Goal: Transaction & Acquisition: Purchase product/service

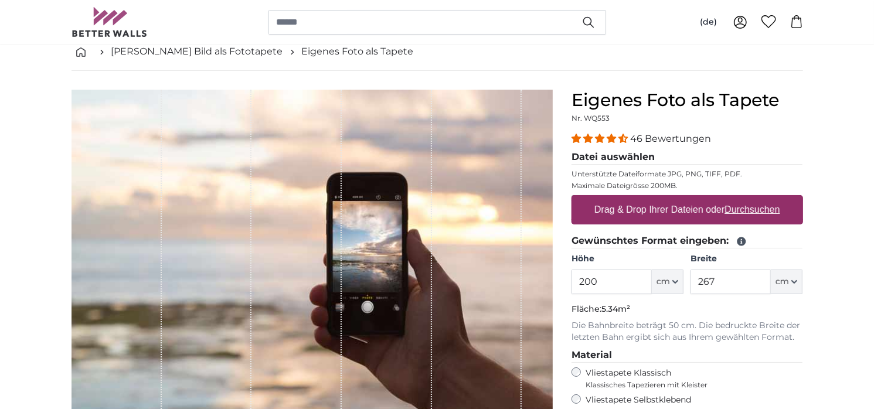
scroll to position [67, 0]
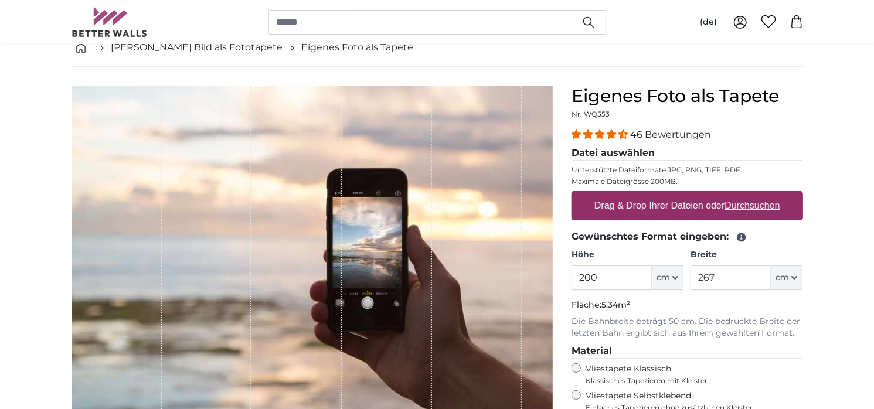
click at [744, 206] on u "Durchsuchen" at bounding box center [752, 206] width 55 height 10
click at [744, 195] on input "Drag & Drop Ihrer Dateien oder Durchsuchen" at bounding box center [688, 193] width 232 height 4
type input "**********"
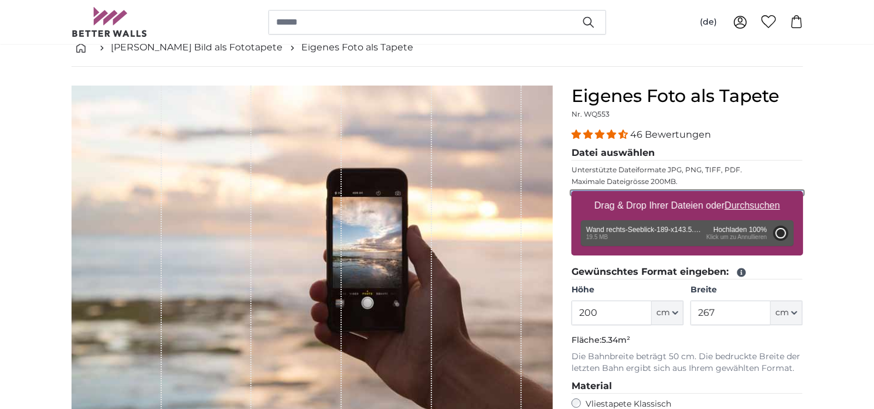
type input "264"
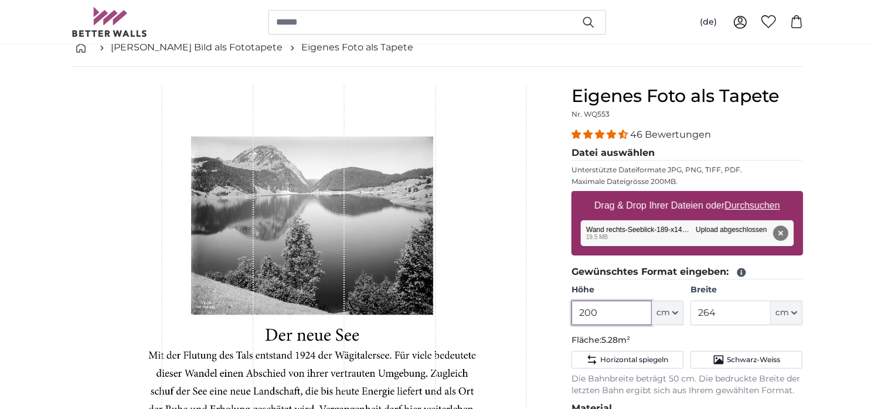
drag, startPoint x: 605, startPoint y: 314, endPoint x: 565, endPoint y: 310, distance: 40.0
click at [565, 310] on div "Eigenes Foto als Tapete Nr. WQ553 46 Bewertungen Datei auswählen Unterstützte D…" at bounding box center [687, 379] width 250 height 586
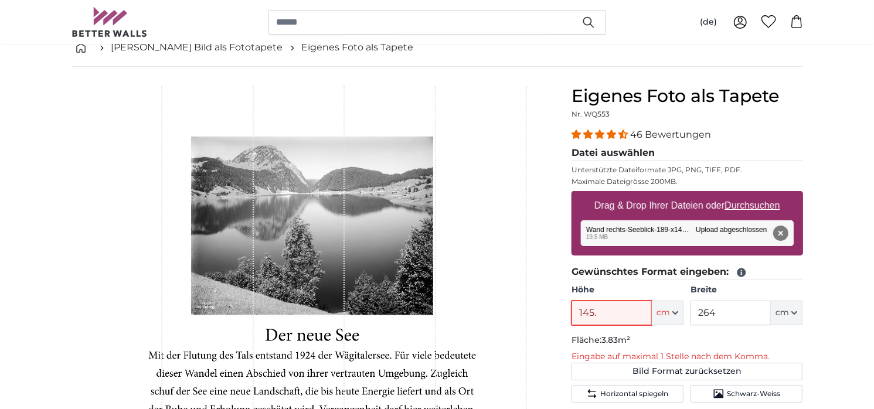
type input "145.5"
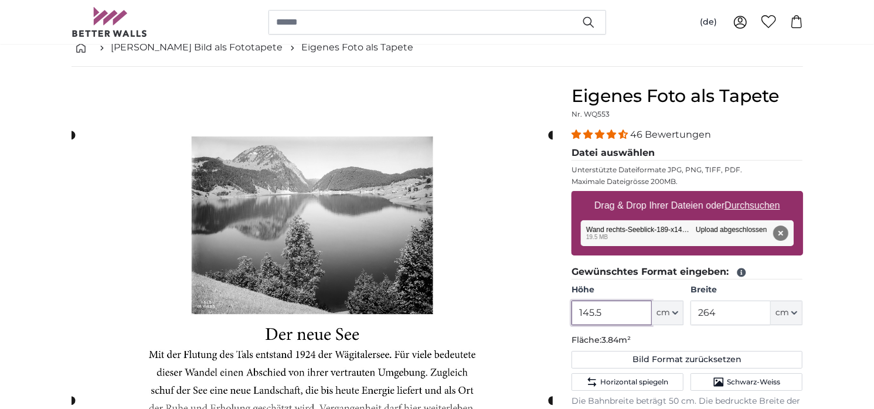
type input "145.5"
drag, startPoint x: 721, startPoint y: 311, endPoint x: 690, endPoint y: 307, distance: 31.3
click at [690, 307] on div "Höhe 145.5 ft cm Centimeter (cm) Inches (inch) Feet (ft. in.) Breite 264 ft cm …" at bounding box center [688, 304] width 232 height 41
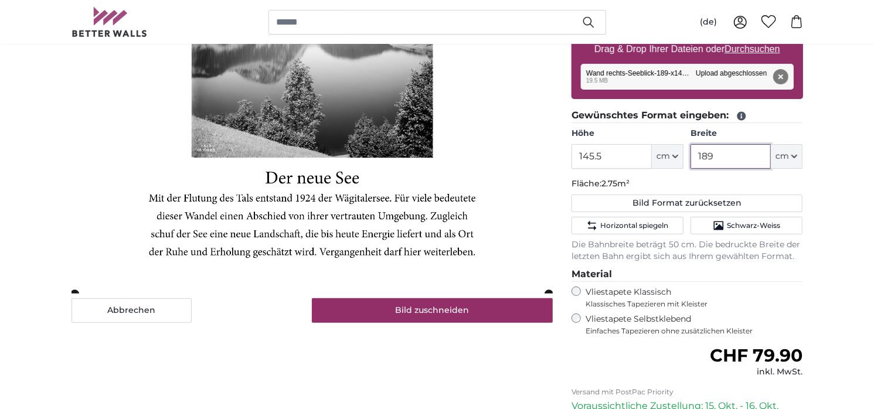
scroll to position [224, 0]
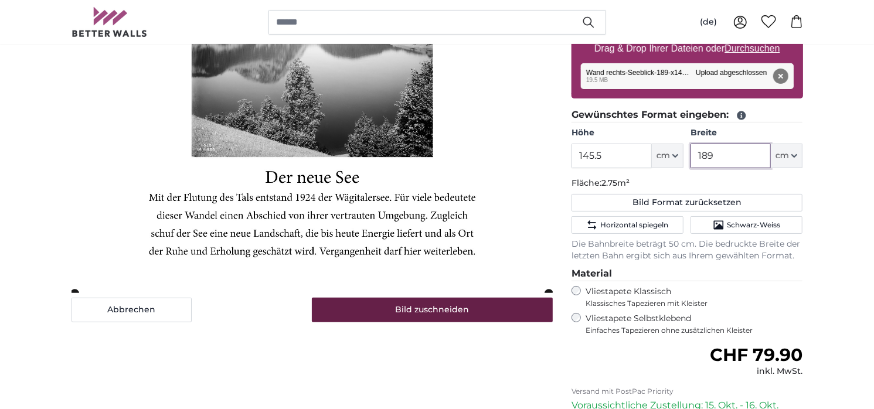
type input "189"
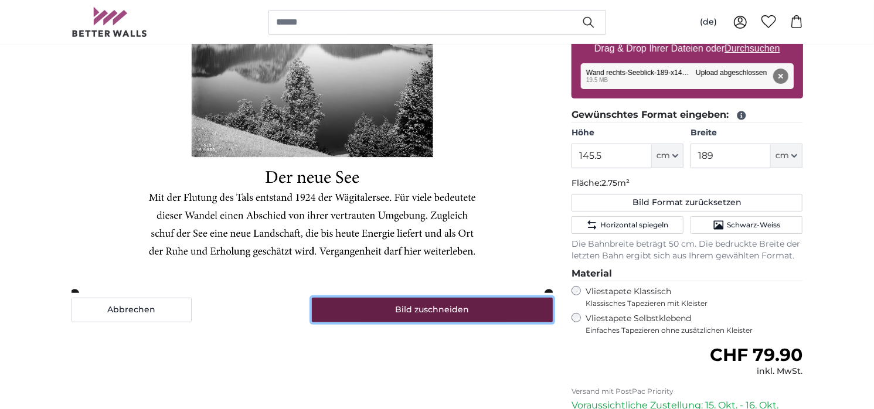
click at [449, 317] on button "Bild zuschneiden" at bounding box center [432, 310] width 241 height 25
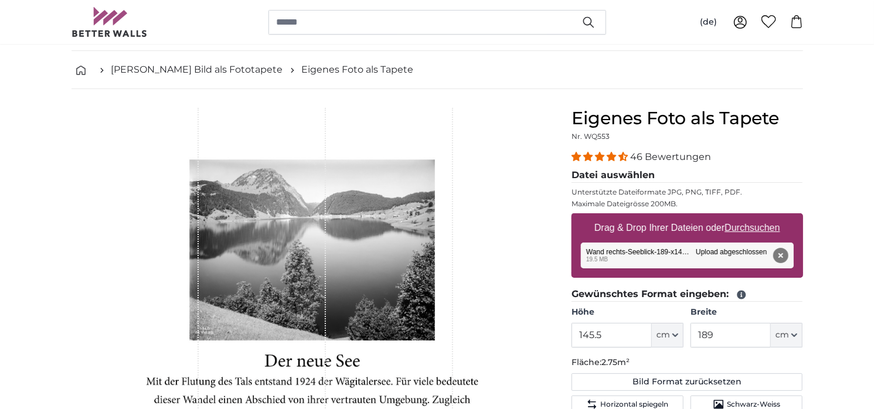
scroll to position [43, 0]
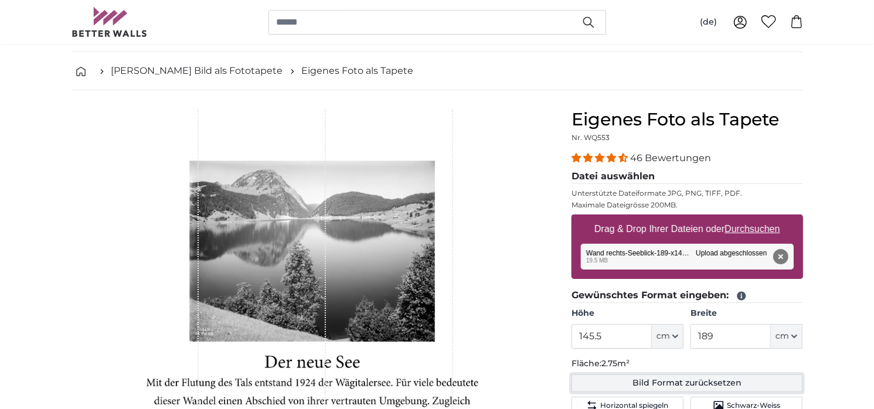
click at [666, 382] on button "Bild Format zurücksetzen" at bounding box center [688, 384] width 232 height 18
type input "200"
type input "264"
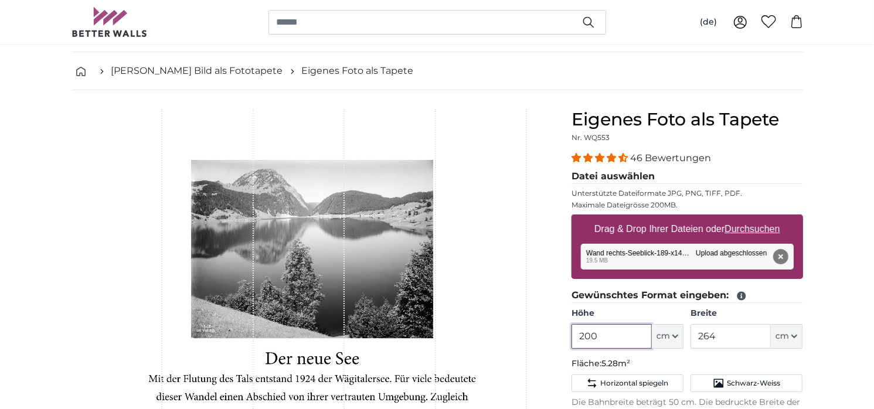
drag, startPoint x: 600, startPoint y: 335, endPoint x: 569, endPoint y: 335, distance: 30.5
click at [569, 335] on div "Eigenes Foto als Tapete Nr. WQ553 46 Bewertungen Datei auswählen Unterstützte D…" at bounding box center [687, 402] width 250 height 586
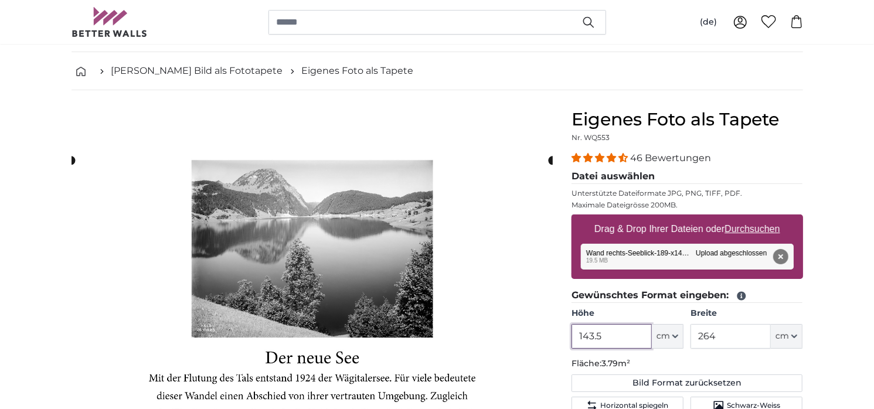
type input "143.5"
drag, startPoint x: 727, startPoint y: 333, endPoint x: 696, endPoint y: 335, distance: 31.1
click at [696, 335] on input "264" at bounding box center [731, 336] width 80 height 25
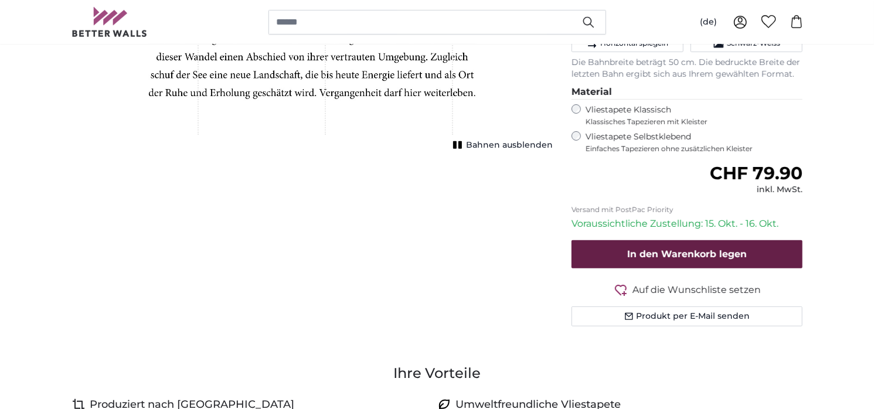
scroll to position [385, 0]
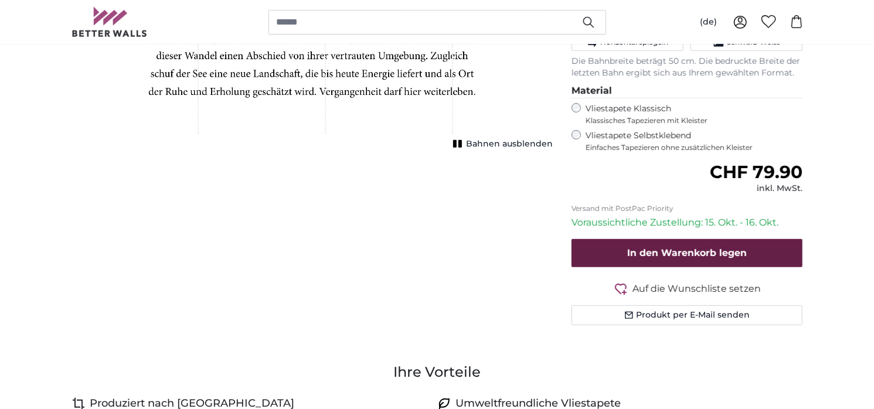
type input "189"
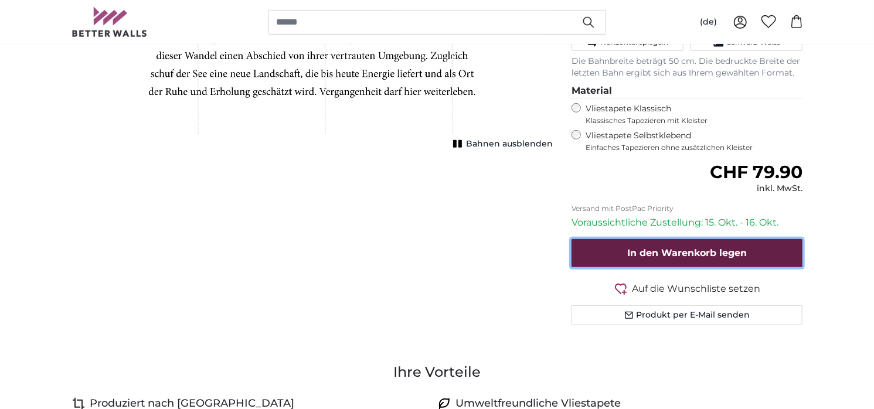
click at [695, 253] on span "In den Warenkorb legen" at bounding box center [688, 252] width 120 height 11
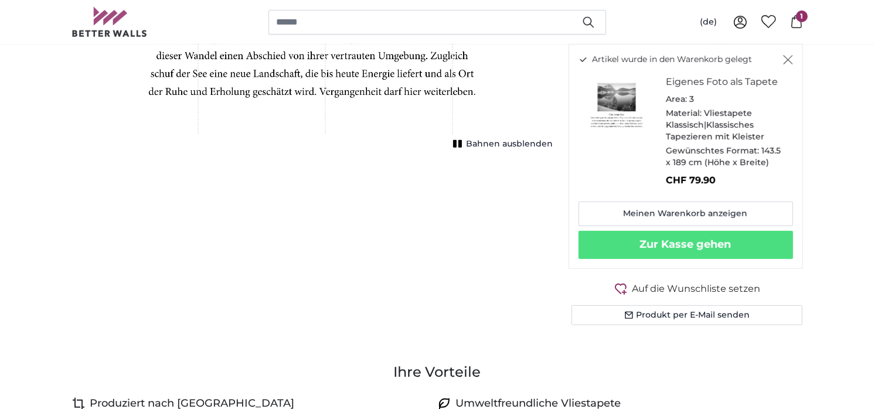
click at [314, 167] on div "Abbrechen Bild zuschneiden Bahnen ausblenden" at bounding box center [312, 61] width 500 height 586
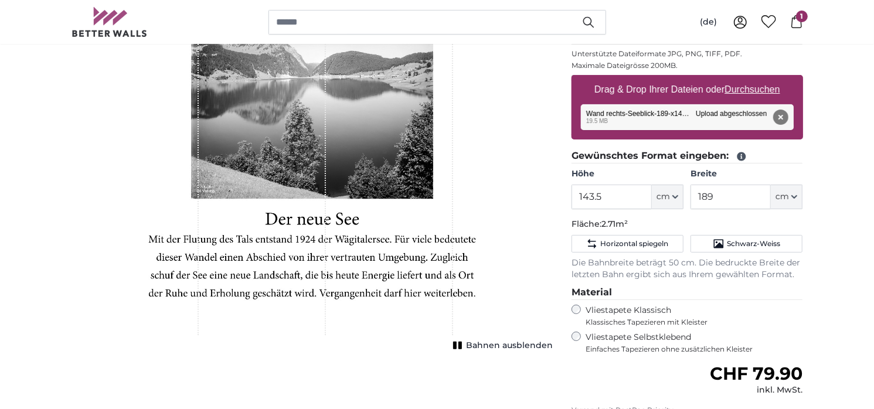
scroll to position [182, 0]
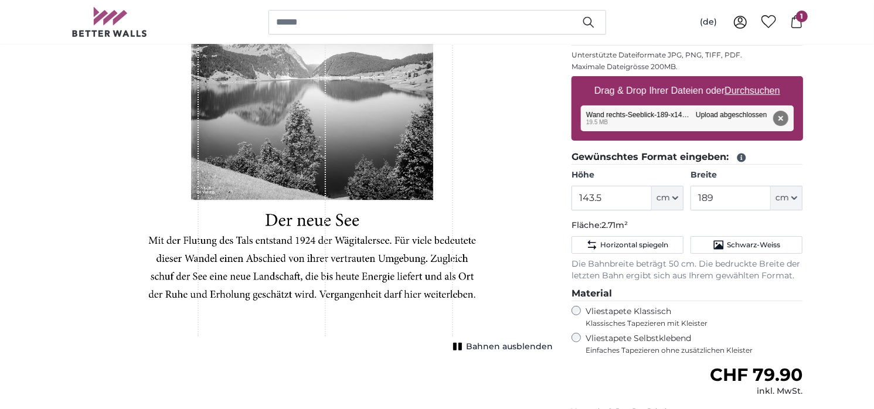
click at [750, 91] on u "Durchsuchen" at bounding box center [752, 91] width 55 height 10
click at [750, 80] on input "Drag & Drop Ihrer Dateien oder Durchsuchen" at bounding box center [688, 78] width 232 height 4
type input "**********"
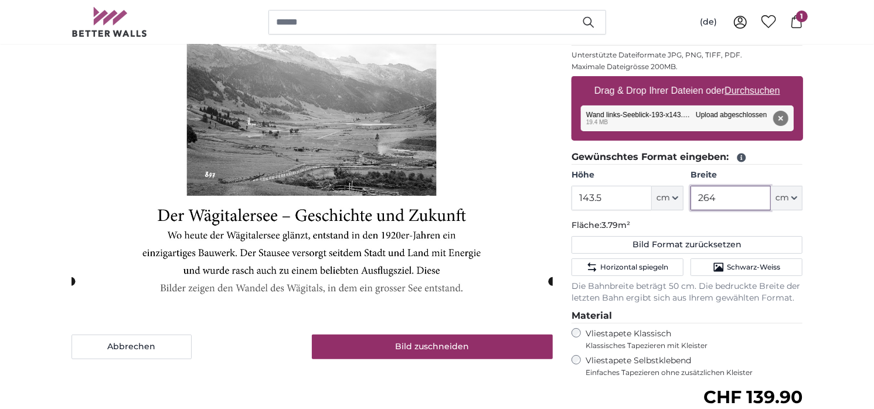
drag, startPoint x: 725, startPoint y: 199, endPoint x: 679, endPoint y: 197, distance: 46.4
click at [679, 197] on div "Höhe 143.5 ft cm Centimeter (cm) Inches (inch) Feet (ft. in.) Breite 264 ft cm …" at bounding box center [688, 189] width 232 height 41
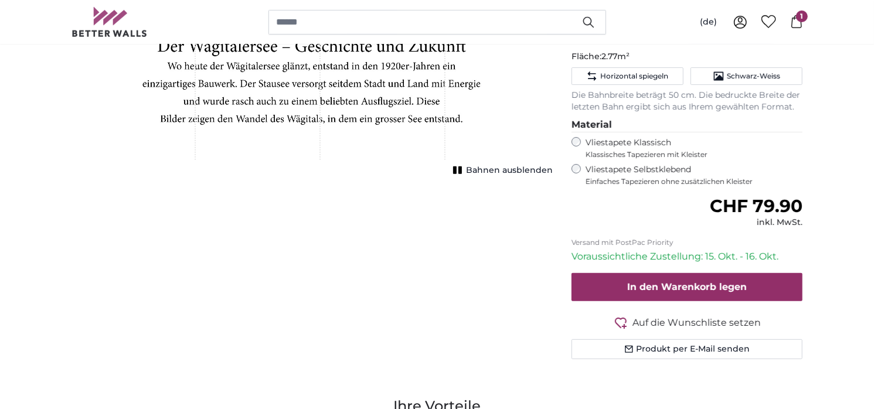
scroll to position [352, 0]
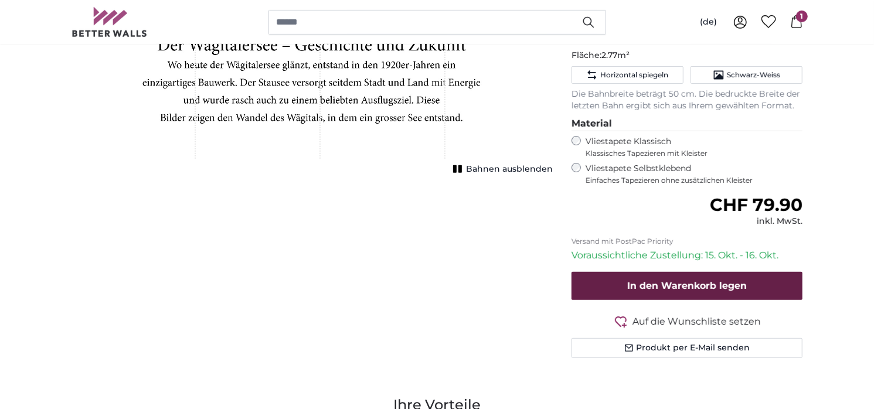
type input "193"
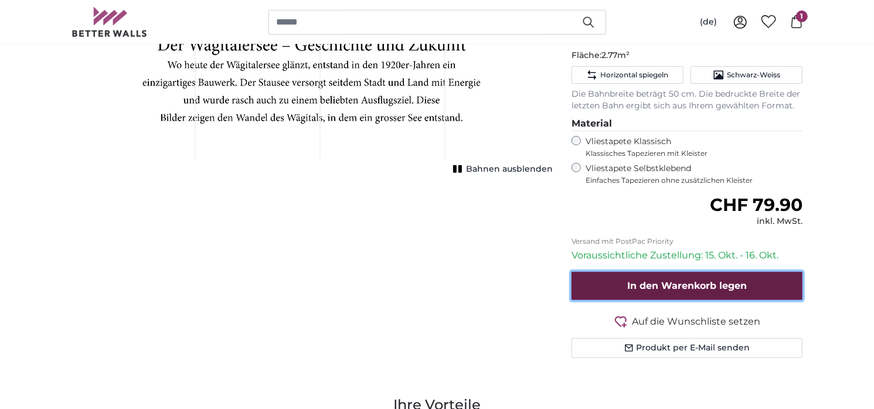
click at [699, 284] on span "In den Warenkorb legen" at bounding box center [688, 285] width 120 height 11
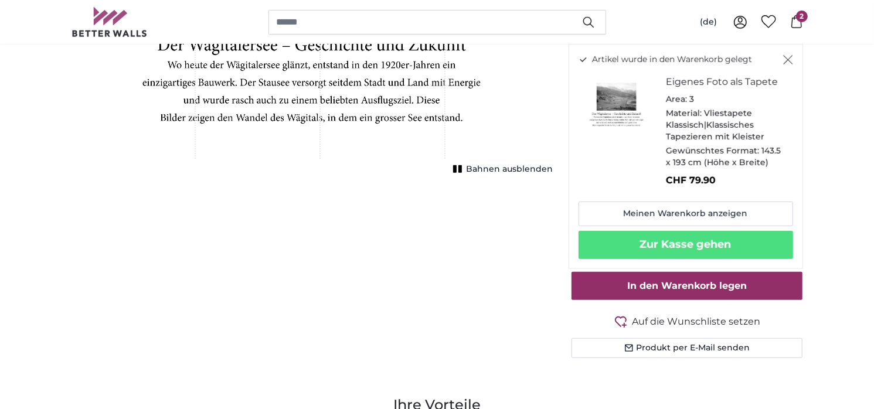
click at [365, 235] on div "Abbrechen Bild zuschneiden Bahnen ausblenden" at bounding box center [312, 94] width 500 height 586
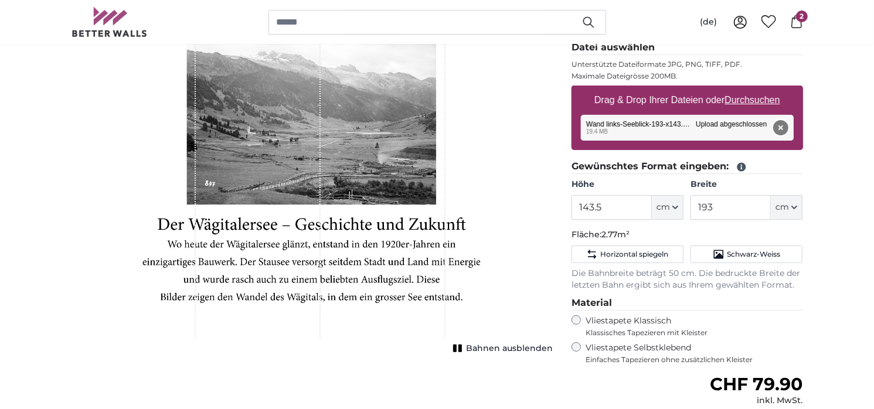
scroll to position [171, 0]
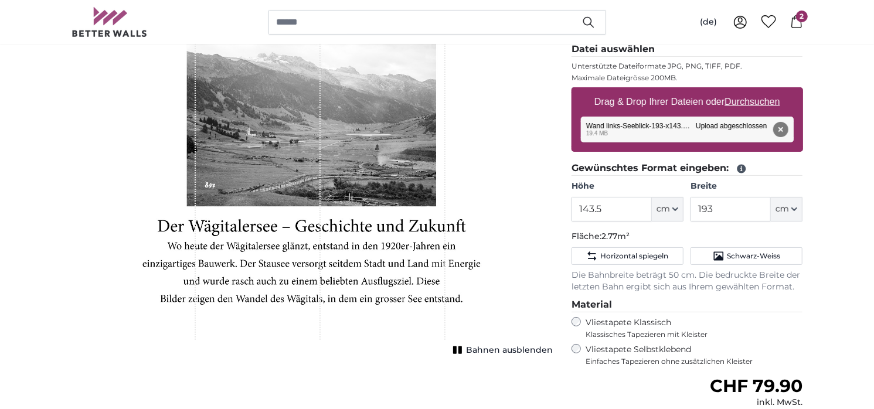
click at [751, 100] on u "Durchsuchen" at bounding box center [752, 102] width 55 height 10
click at [751, 91] on input "Drag & Drop Ihrer Dateien oder Durchsuchen" at bounding box center [688, 89] width 232 height 4
type input "**********"
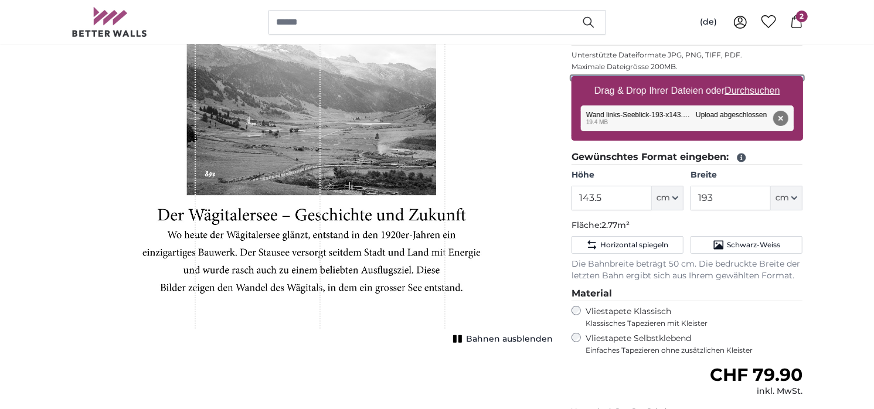
scroll to position [181, 0]
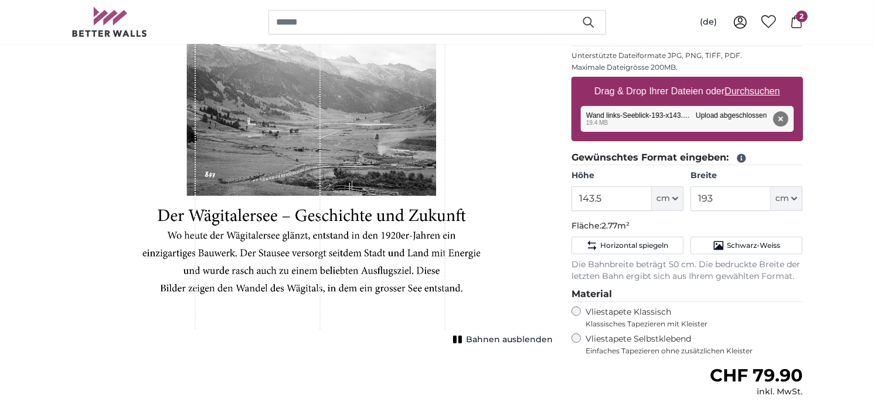
click at [623, 117] on div "Entfernen Nochmal versuchen Entfernen Hochladen Abbrechen Nochmal versuchen Ent…" at bounding box center [687, 119] width 213 height 26
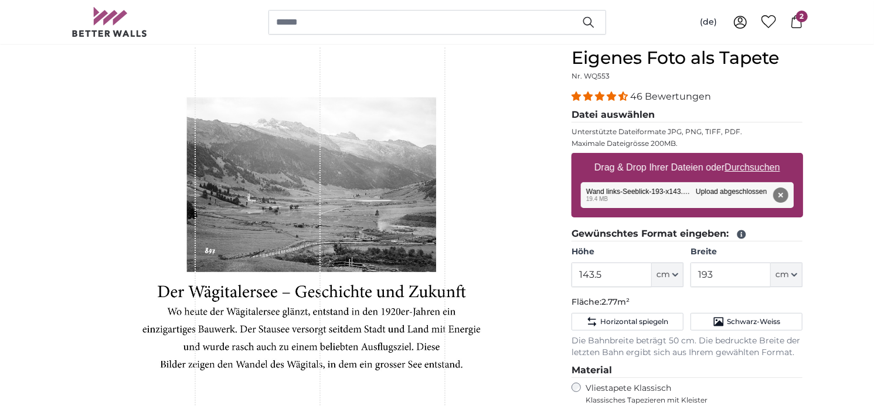
scroll to position [106, 0]
click at [640, 192] on div "Entfernen Nochmal versuchen Entfernen Hochladen Abbrechen Nochmal versuchen Ent…" at bounding box center [687, 195] width 213 height 26
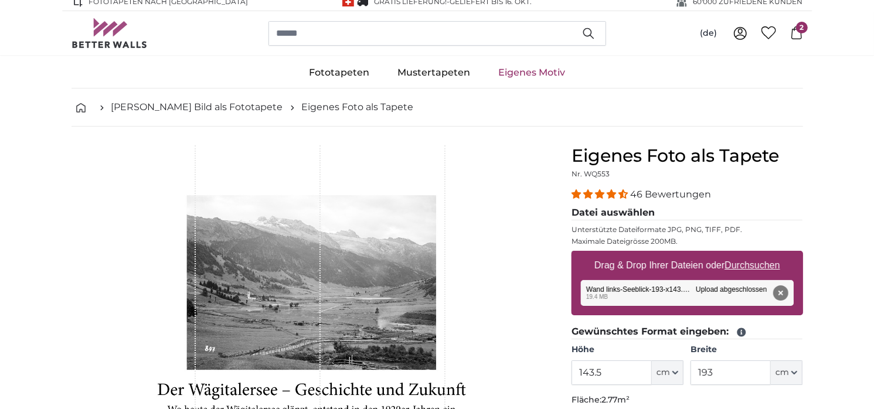
scroll to position [0, 0]
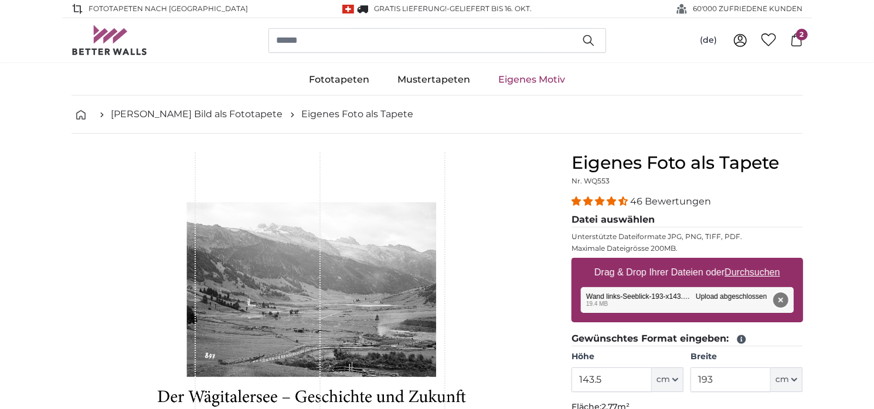
click at [780, 299] on button "Entfernen" at bounding box center [780, 300] width 15 height 15
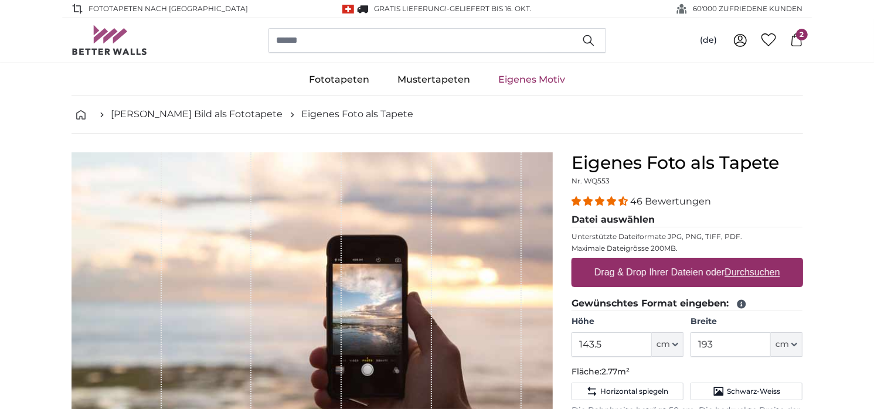
click at [745, 273] on u "Durchsuchen" at bounding box center [752, 272] width 55 height 10
click at [745, 262] on input "Drag & Drop Ihrer Dateien oder Durchsuchen" at bounding box center [688, 260] width 232 height 4
type input "**********"
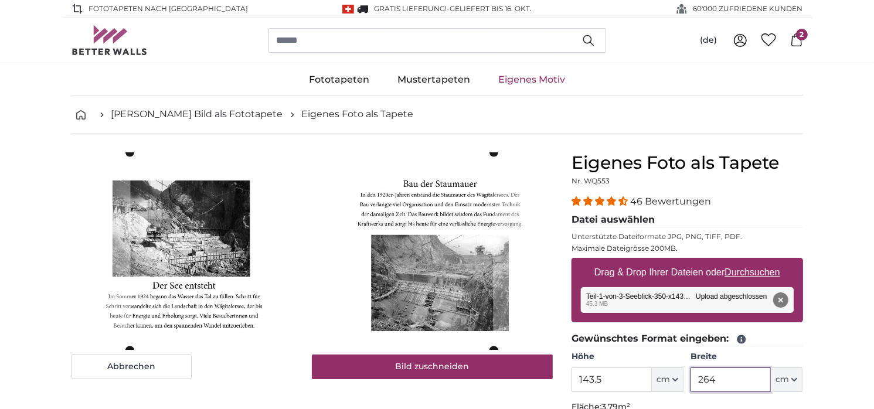
drag, startPoint x: 724, startPoint y: 380, endPoint x: 696, endPoint y: 378, distance: 27.7
click at [696, 379] on input "264" at bounding box center [731, 380] width 80 height 25
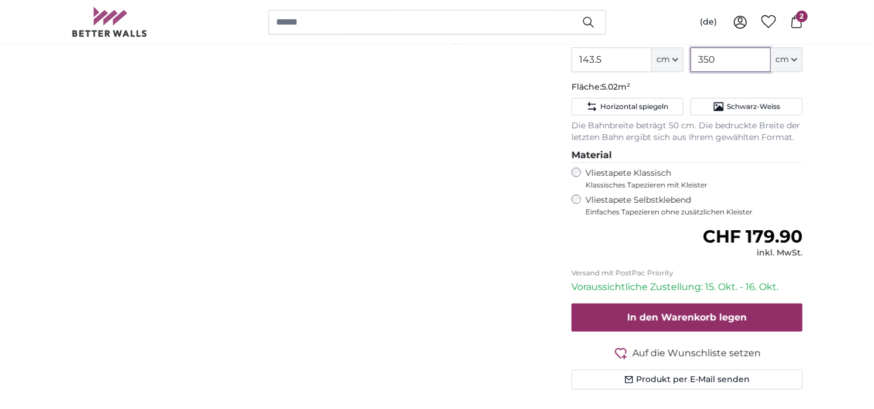
scroll to position [321, 0]
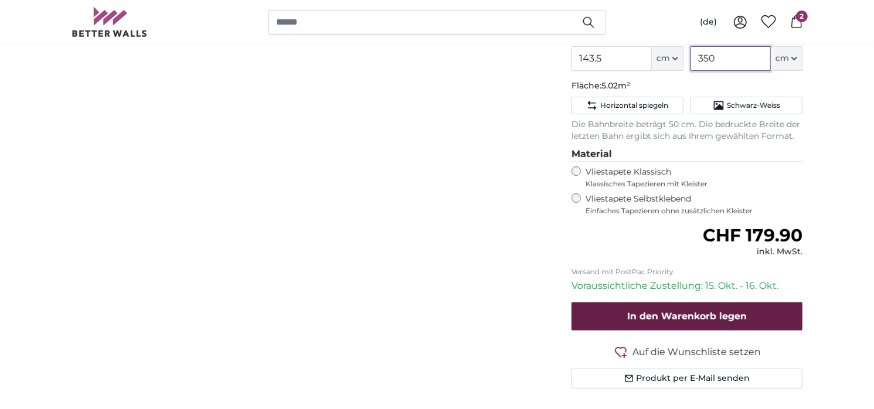
type input "350"
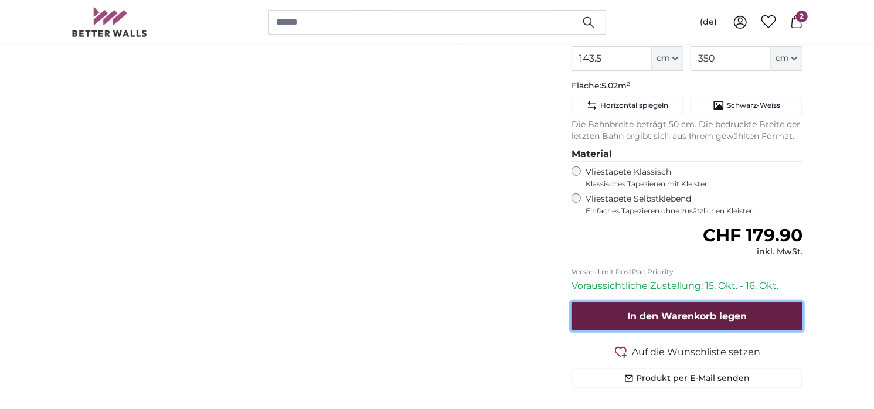
click at [636, 316] on span "In den Warenkorb legen" at bounding box center [688, 316] width 120 height 11
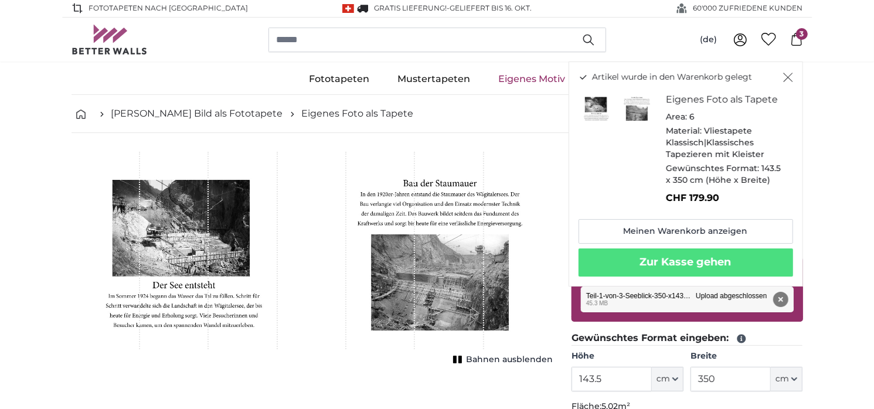
scroll to position [4, 0]
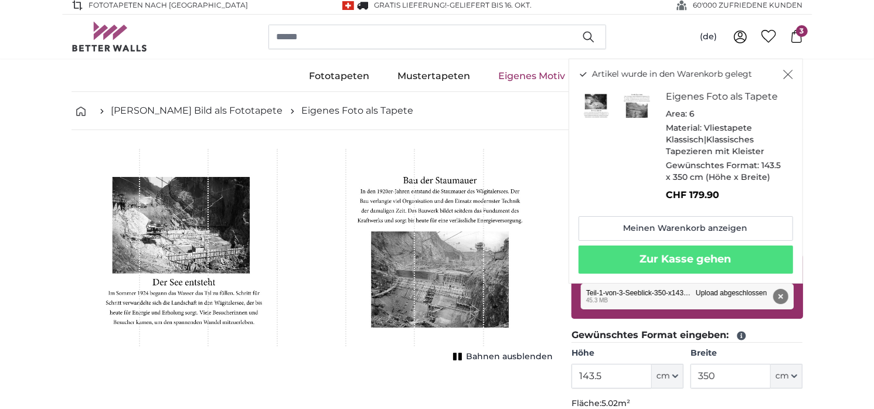
click at [461, 105] on ul "[PERSON_NAME] Bild als Fototapete Eigenes Foto als Tapete" at bounding box center [438, 111] width 732 height 14
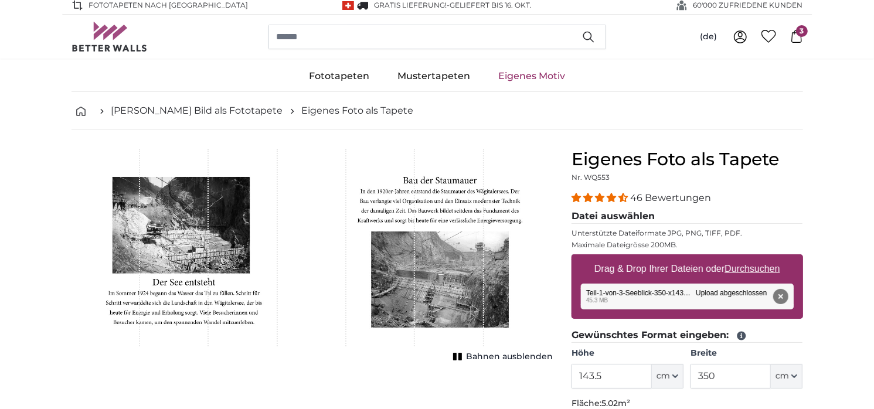
click at [746, 268] on u "Durchsuchen" at bounding box center [752, 269] width 55 height 10
click at [746, 258] on input "Drag & Drop Ihrer Dateien oder Durchsuchen" at bounding box center [688, 257] width 232 height 4
type input "**********"
click at [781, 296] on button "Entfernen" at bounding box center [780, 296] width 15 height 15
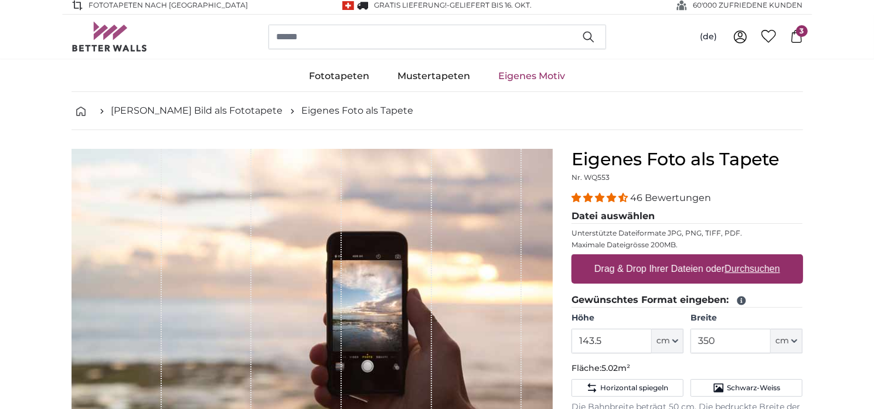
click at [745, 268] on u "Durchsuchen" at bounding box center [752, 269] width 55 height 10
click at [745, 258] on input "Drag & Drop Ihrer Dateien oder Durchsuchen" at bounding box center [688, 257] width 232 height 4
type input "**********"
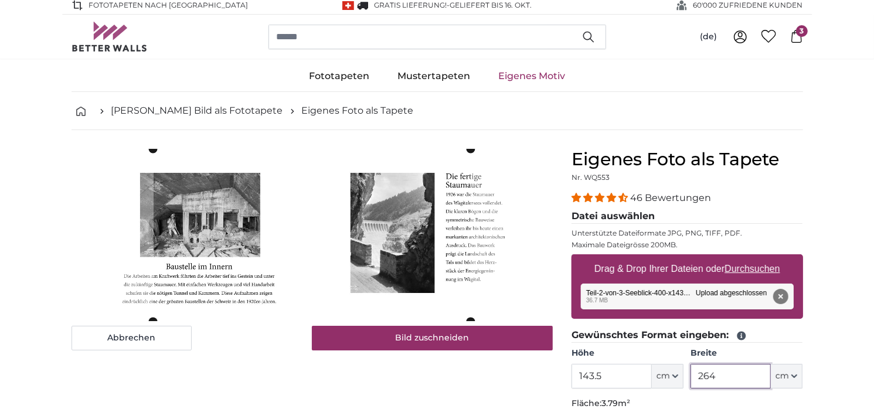
drag, startPoint x: 723, startPoint y: 378, endPoint x: 688, endPoint y: 375, distance: 34.7
click at [688, 375] on div "Höhe 143.5 ft cm Centimeter (cm) Inches (inch) Feet (ft. in.) Breite 264 ft cm …" at bounding box center [688, 368] width 232 height 41
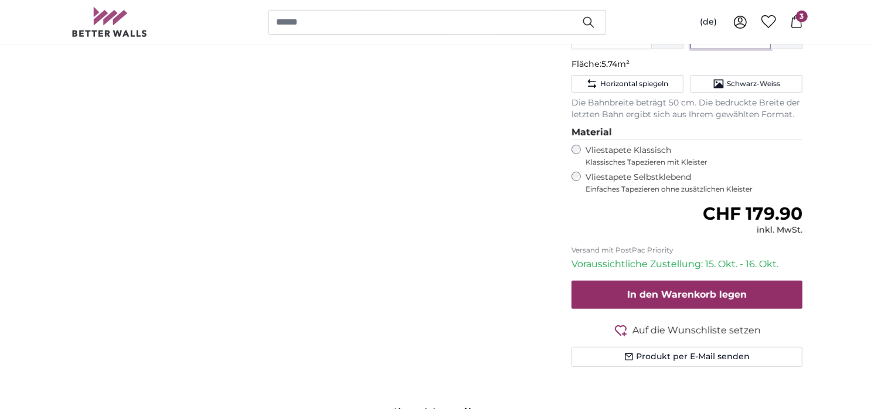
scroll to position [344, 0]
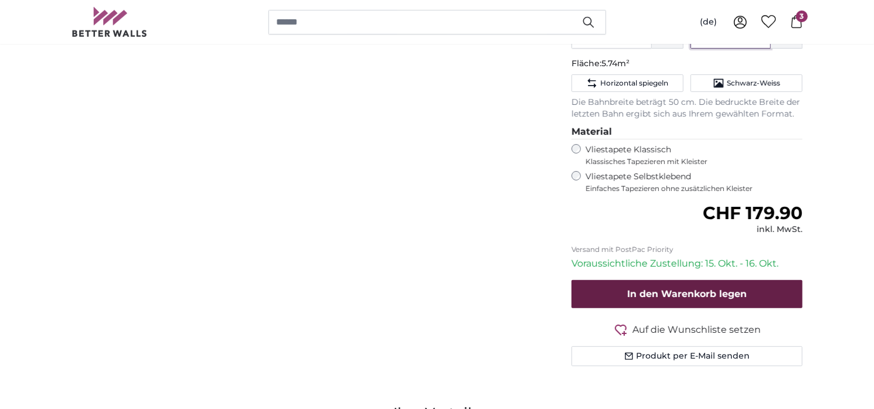
type input "400"
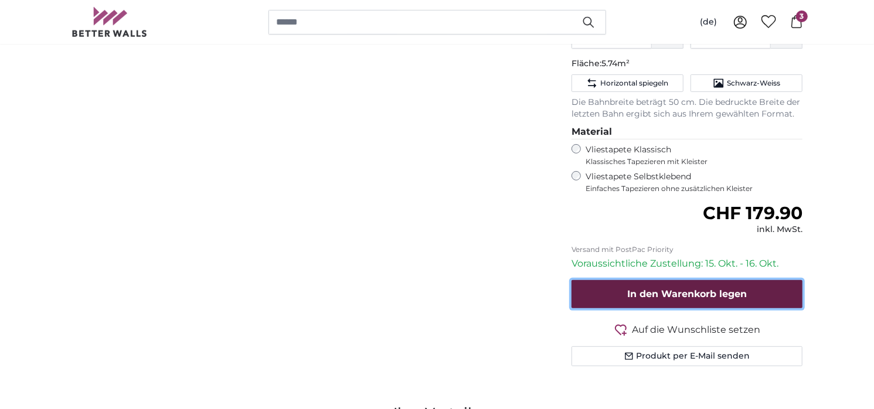
click at [694, 297] on span "In den Warenkorb legen" at bounding box center [688, 294] width 120 height 11
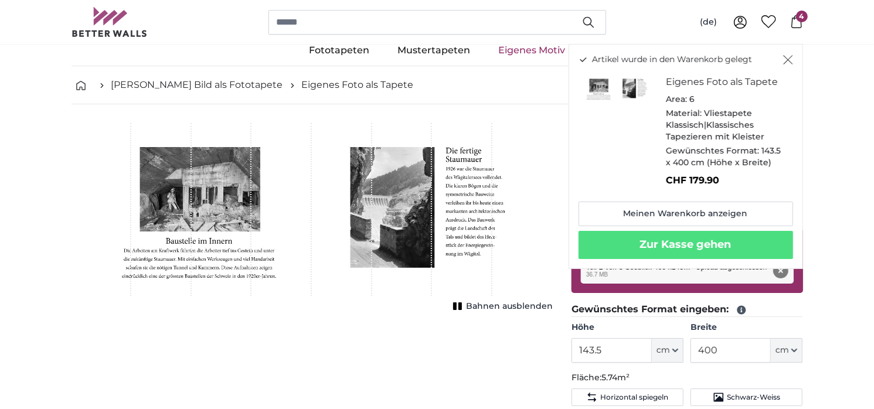
scroll to position [0, 0]
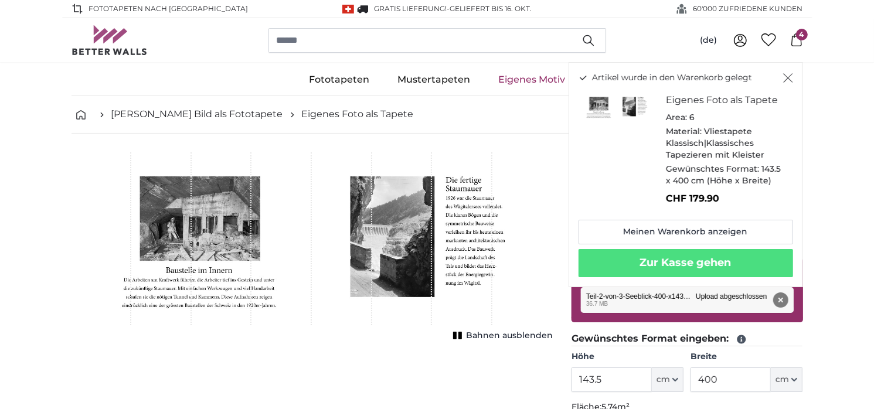
click at [460, 110] on ul "[PERSON_NAME] Bild als Fototapete Eigenes Foto als Tapete" at bounding box center [438, 114] width 732 height 14
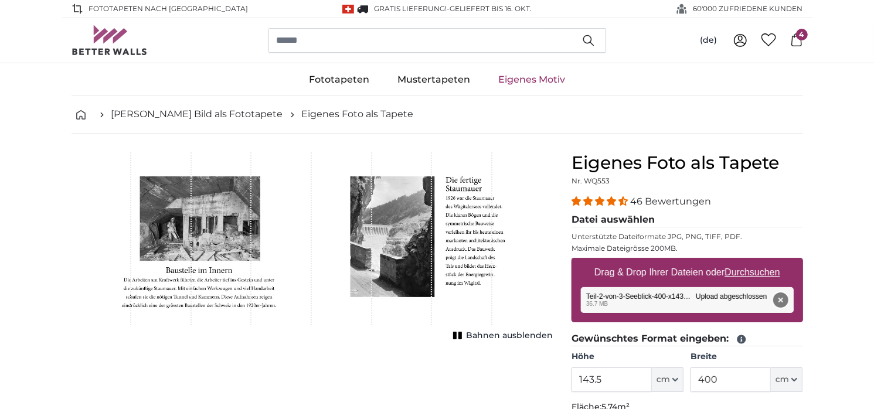
click at [780, 299] on button "Entfernen" at bounding box center [780, 300] width 15 height 15
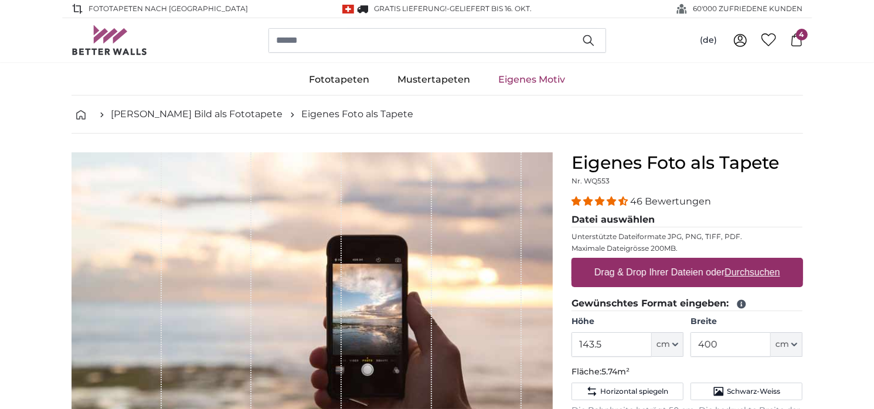
click at [750, 273] on u "Durchsuchen" at bounding box center [752, 272] width 55 height 10
click at [750, 262] on input "Drag & Drop Ihrer Dateien oder Durchsuchen" at bounding box center [688, 260] width 232 height 4
type input "**********"
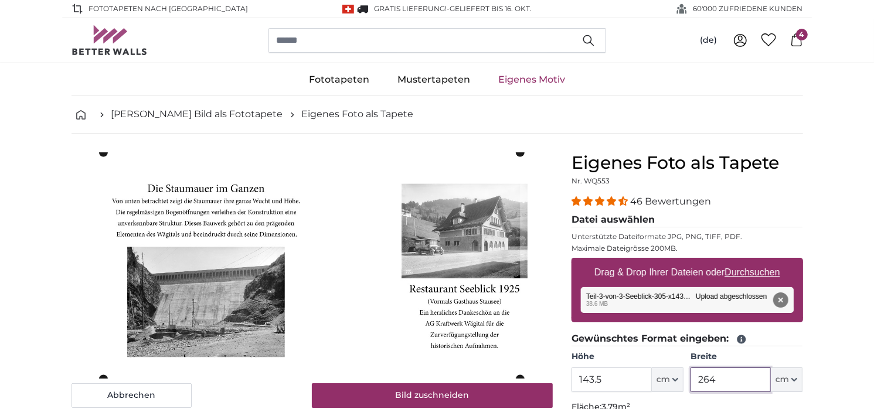
drag, startPoint x: 728, startPoint y: 379, endPoint x: 672, endPoint y: 377, distance: 55.7
click at [672, 377] on div "Höhe 143.5 ft cm Centimeter (cm) Inches (inch) Feet (ft. in.) Breite 264 ft cm …" at bounding box center [688, 371] width 232 height 41
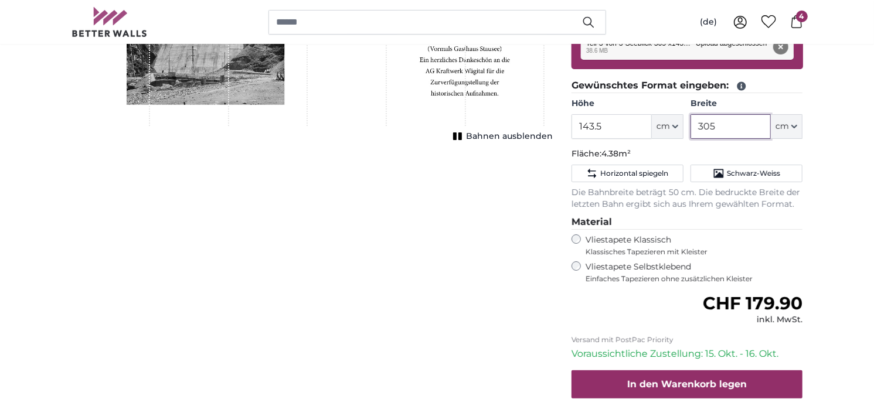
scroll to position [255, 0]
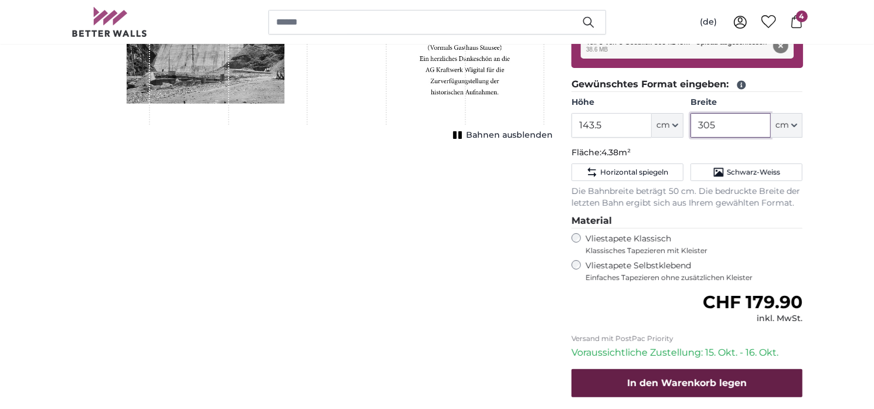
type input "305"
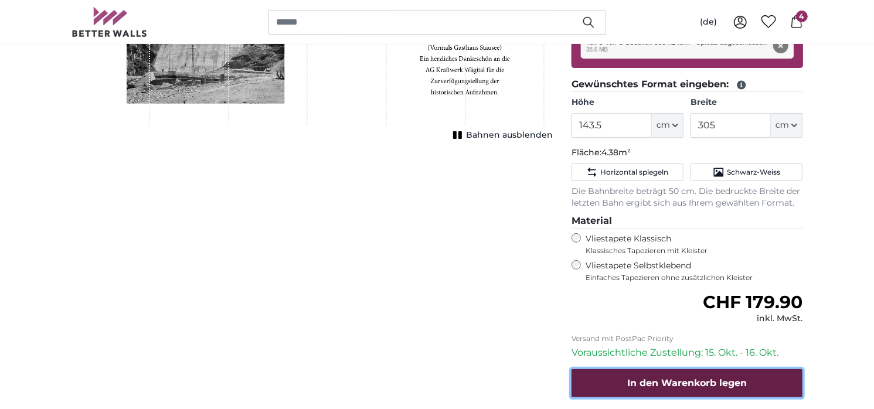
click at [697, 385] on span "In den Warenkorb legen" at bounding box center [688, 383] width 120 height 11
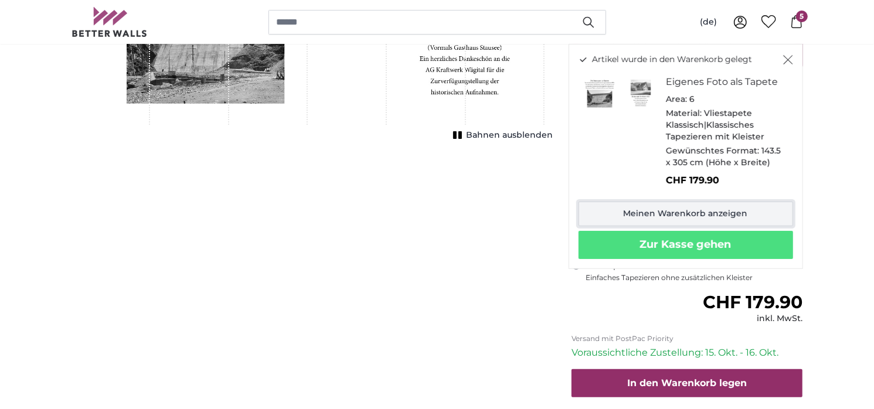
click at [656, 214] on link "Meinen Warenkorb anzeigen" at bounding box center [686, 214] width 215 height 25
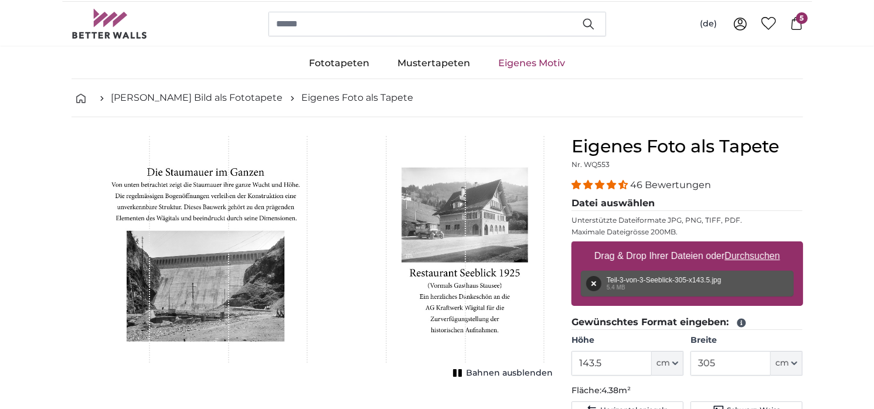
scroll to position [16, 0]
click at [740, 25] on icon at bounding box center [740, 22] width 5 height 5
